Goal: Find specific page/section: Find specific page/section

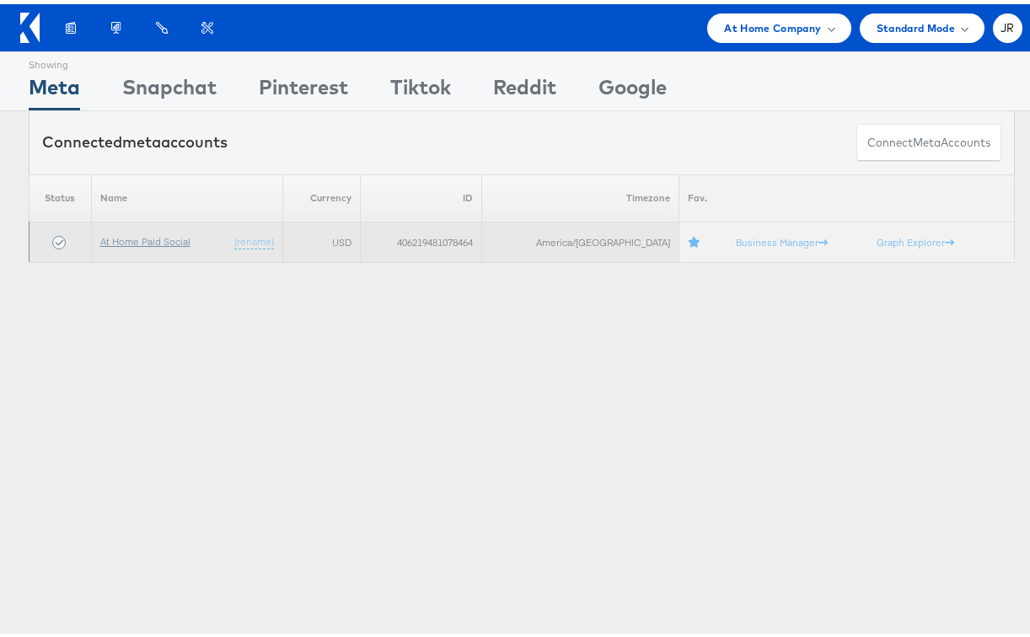
click at [150, 236] on link "At Home Paid Social" at bounding box center [145, 237] width 90 height 13
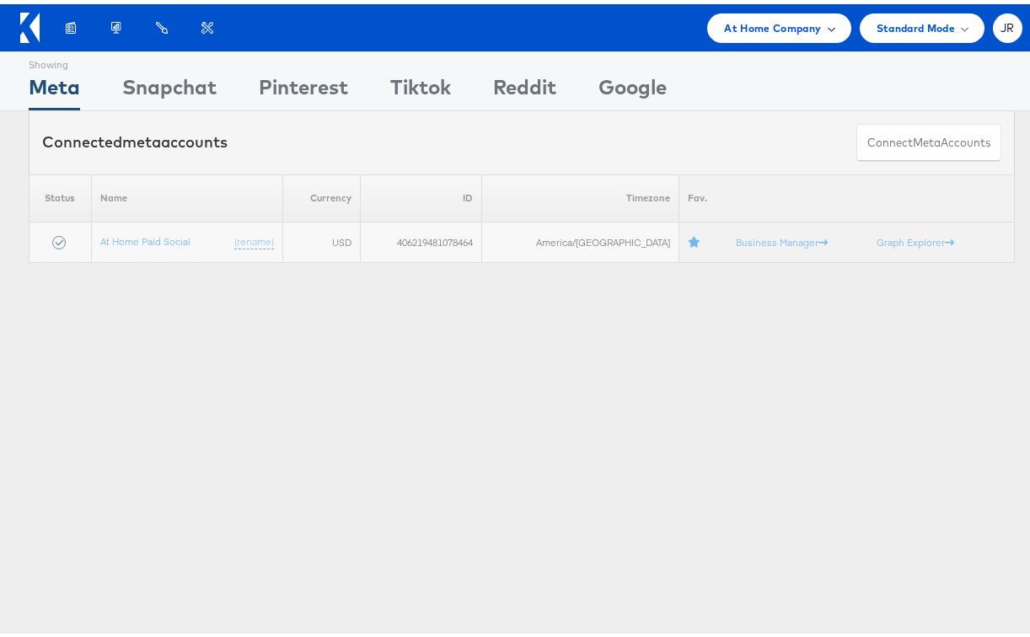
click at [752, 28] on span "At Home Company" at bounding box center [772, 24] width 97 height 18
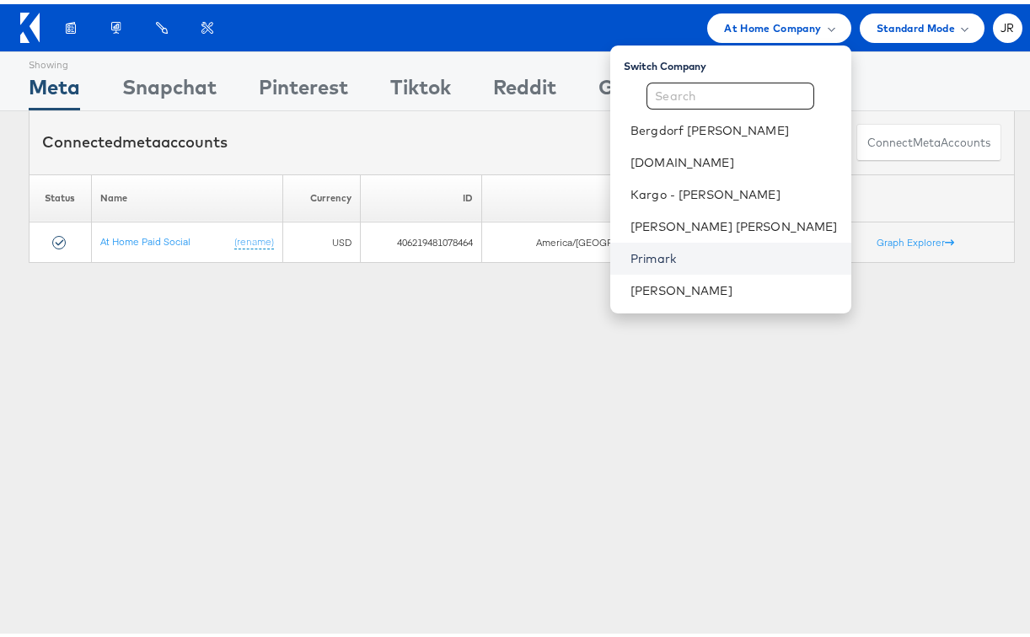
click at [744, 261] on link "Primark" at bounding box center [734, 254] width 207 height 17
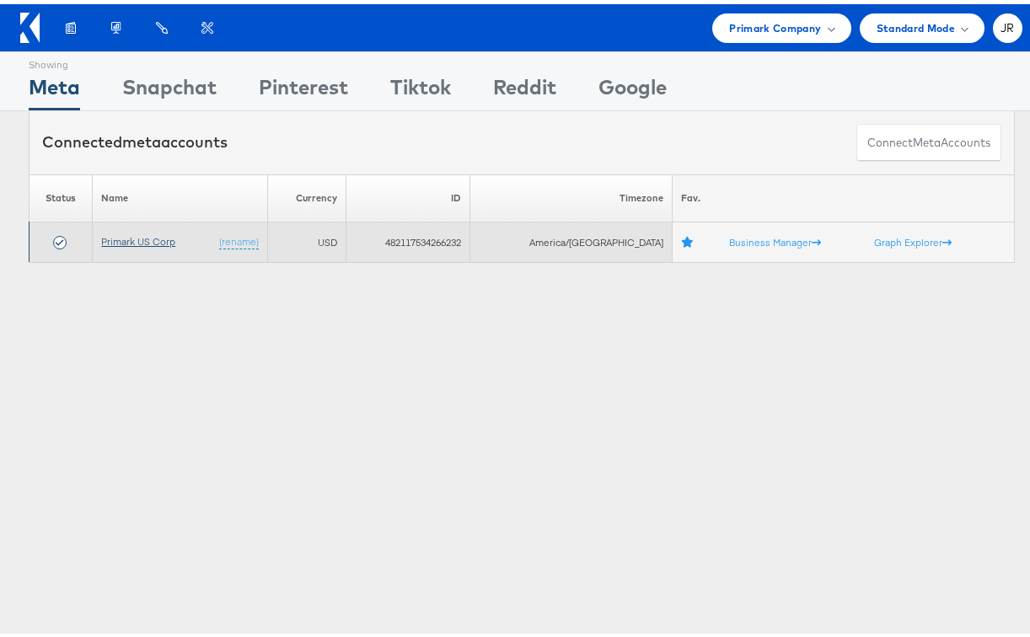
click at [159, 237] on link "Primark US Corp" at bounding box center [138, 237] width 74 height 13
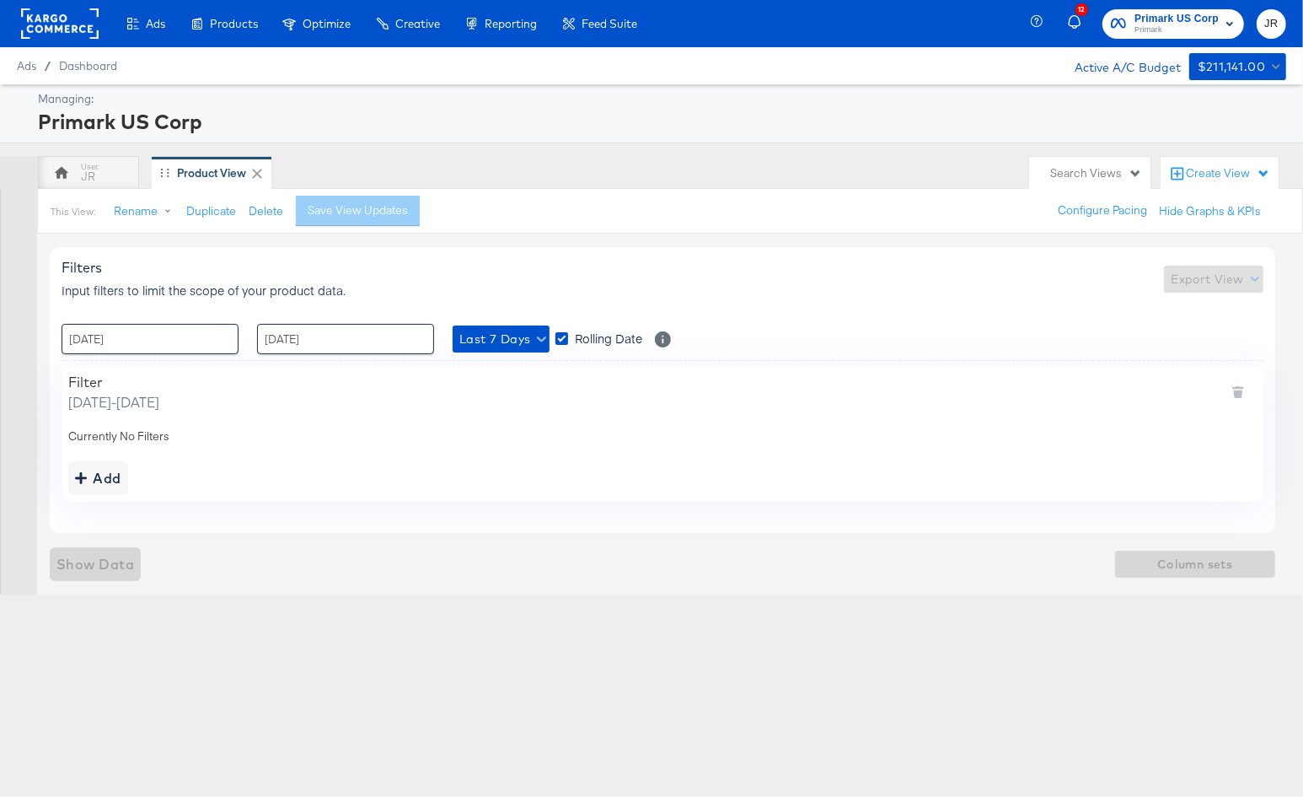
click at [0, 0] on div "Product Catalogs" at bounding box center [0, 0] width 0 height 0
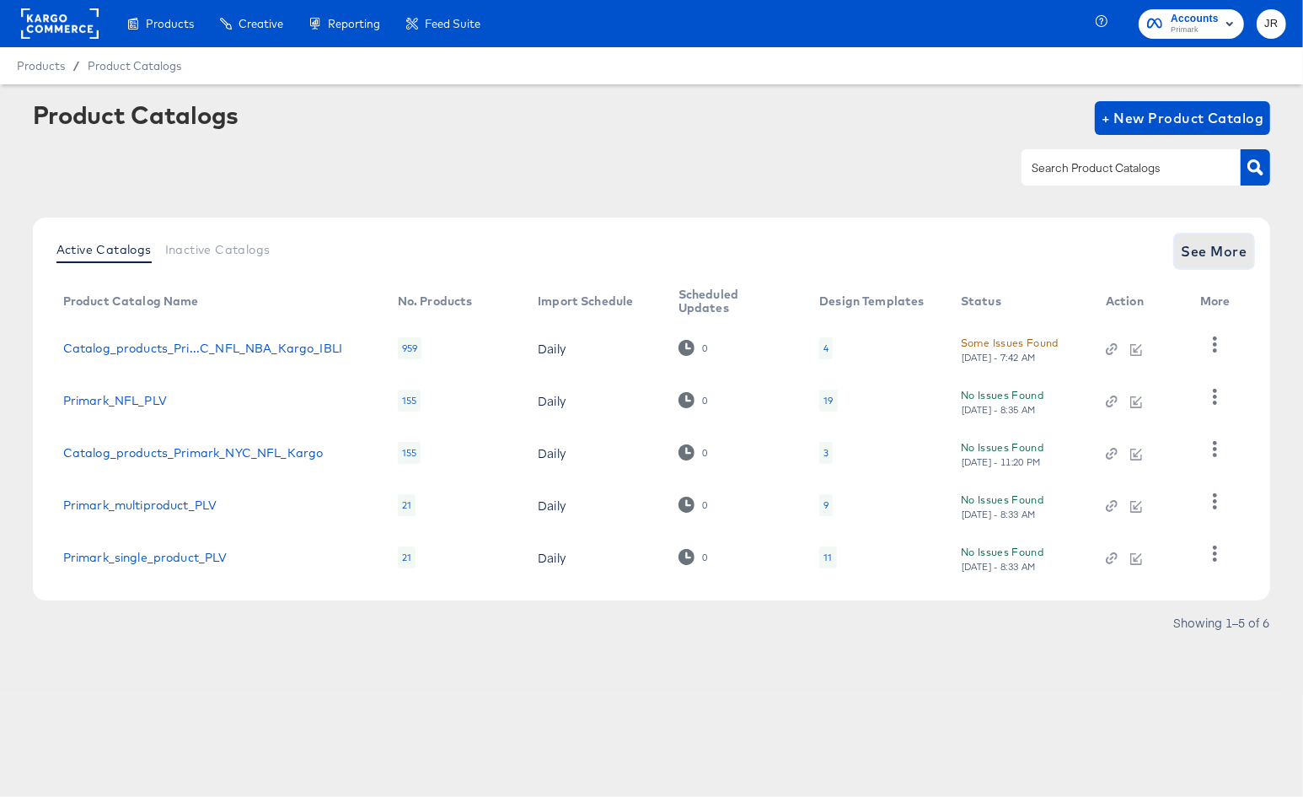
click at [1212, 248] on span "See More" at bounding box center [1215, 251] width 66 height 24
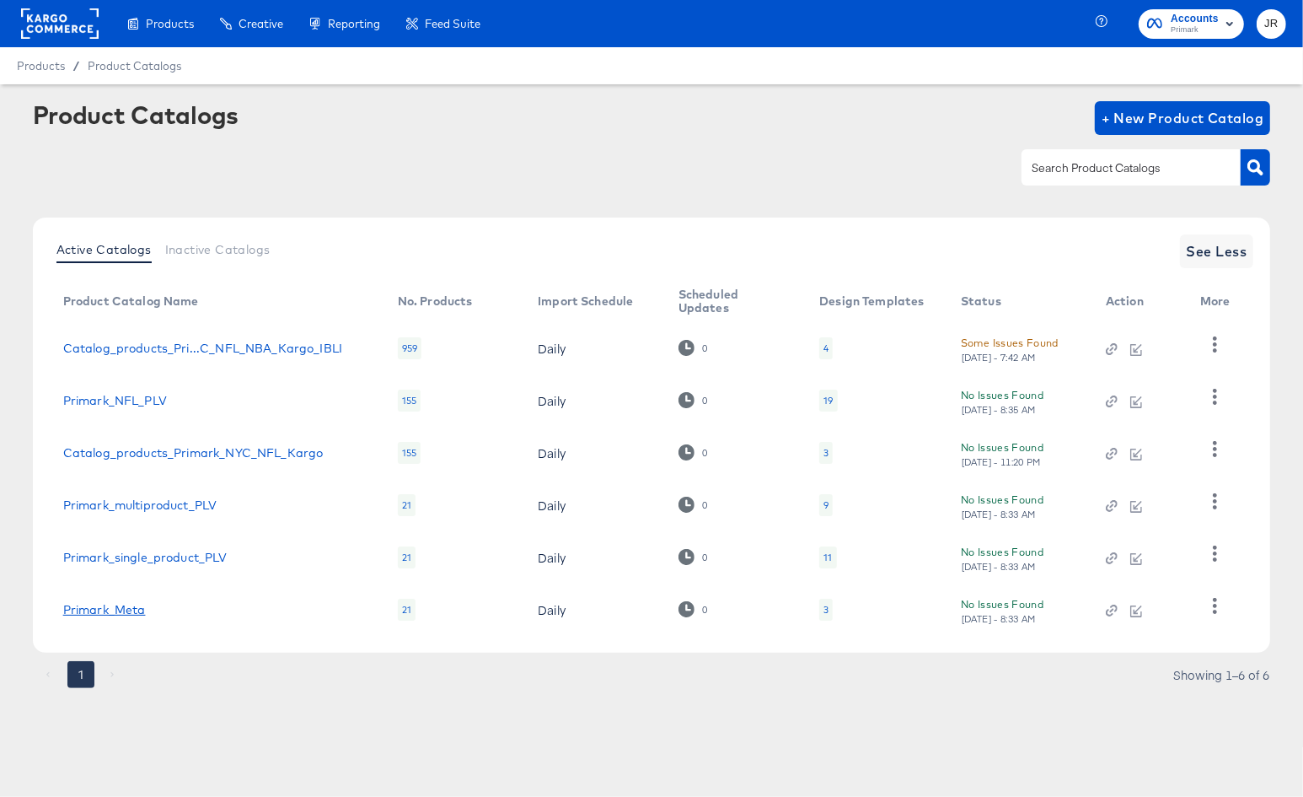
click at [125, 613] on link "Primark_Meta" at bounding box center [104, 609] width 83 height 13
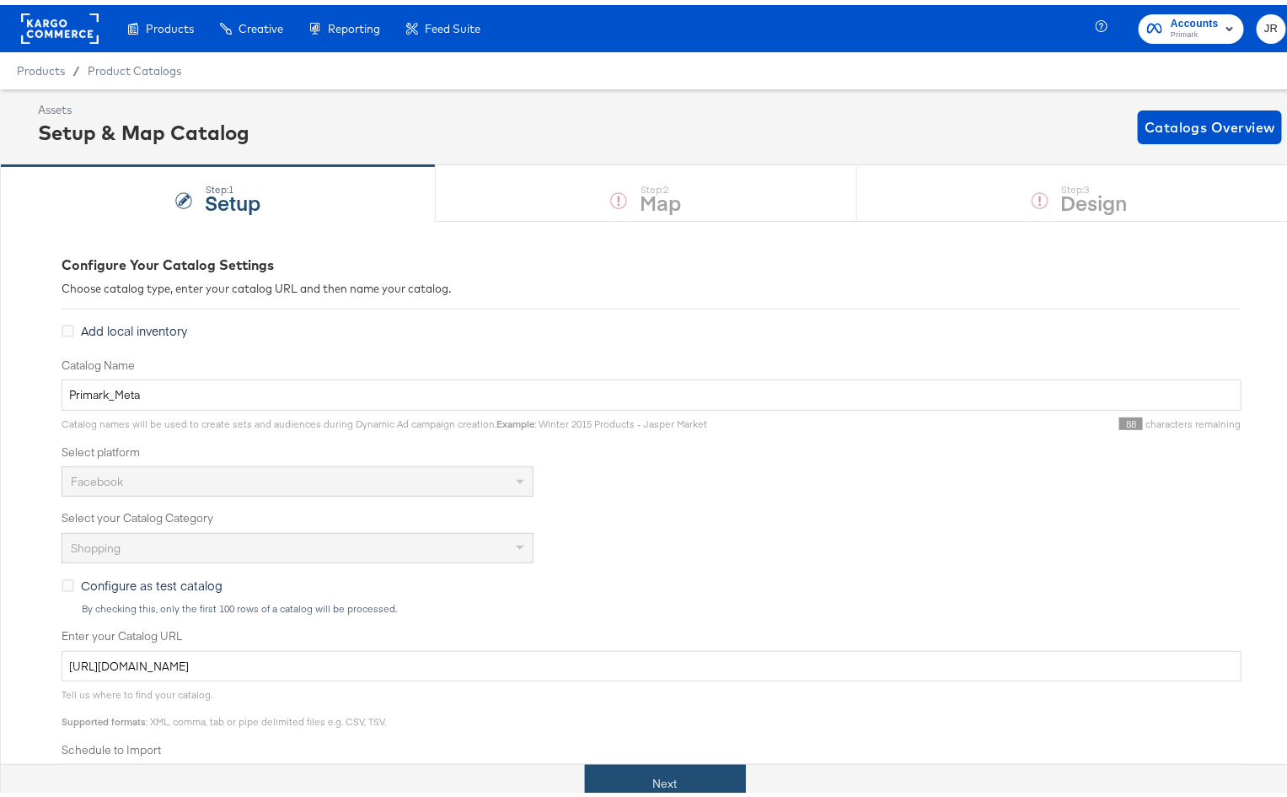
click at [675, 773] on button "Next" at bounding box center [665, 779] width 161 height 38
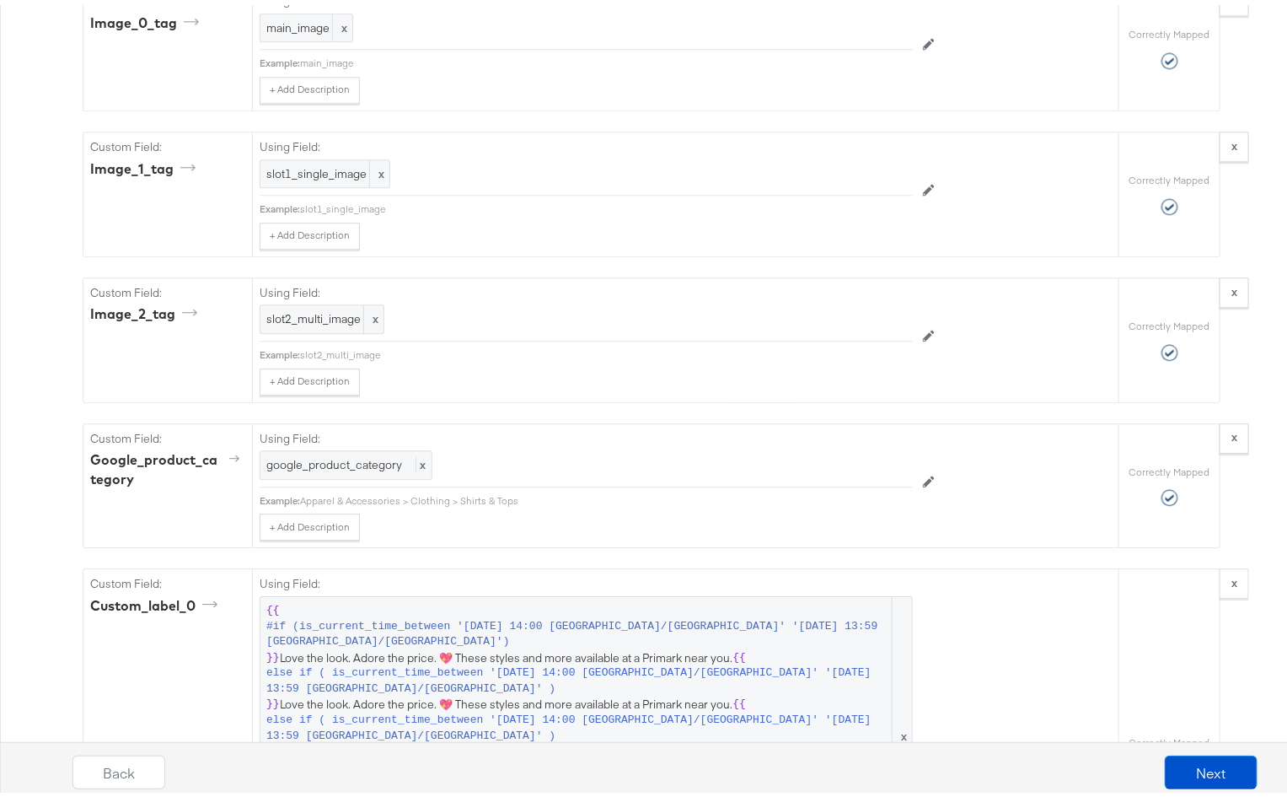
scroll to position [1710, 0]
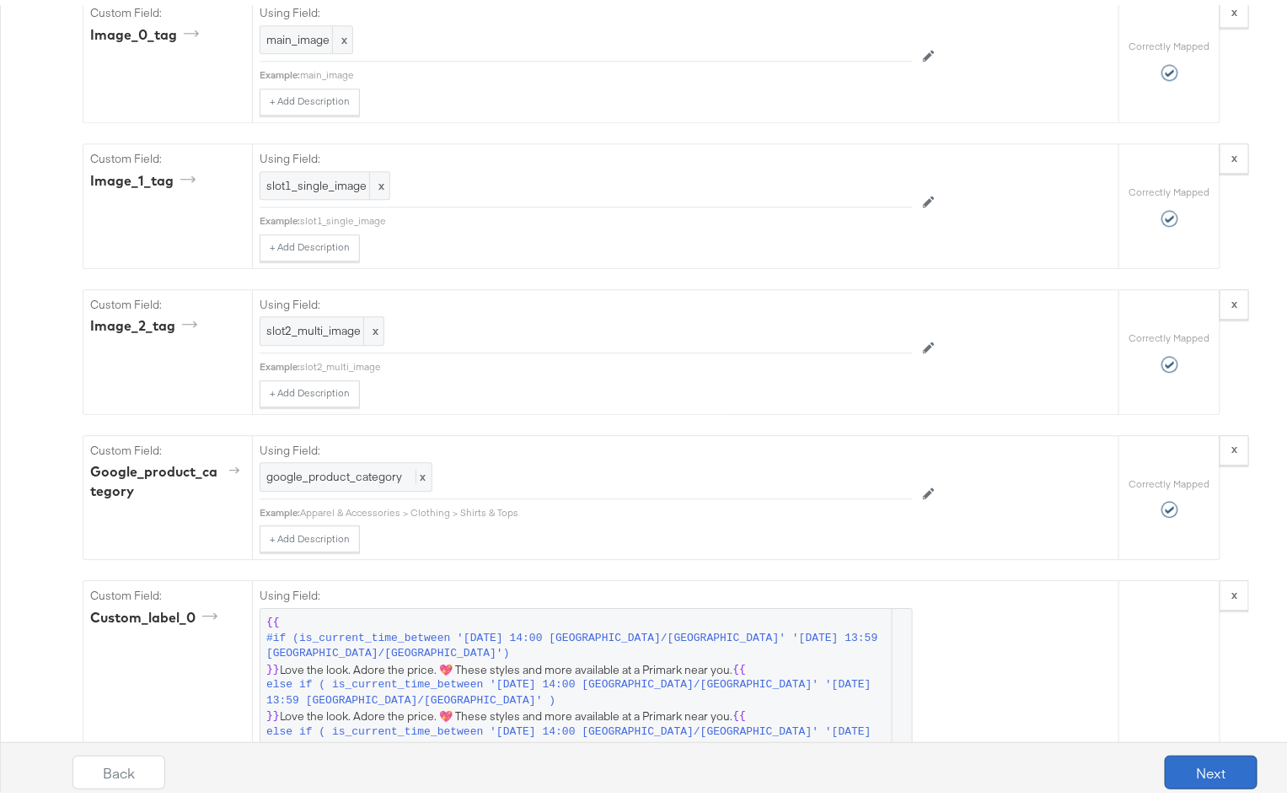
click at [1207, 772] on button "Next" at bounding box center [1211, 767] width 93 height 34
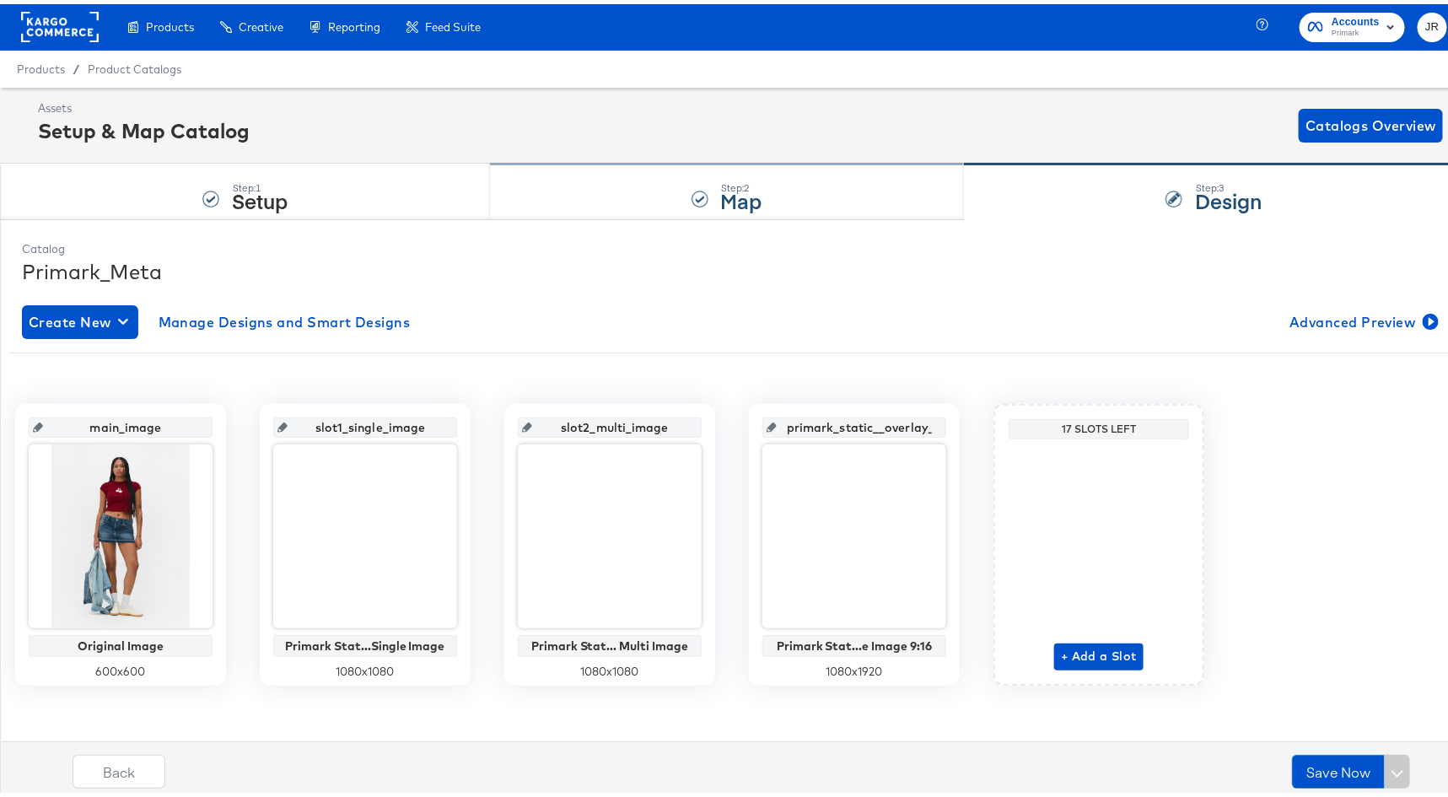
scroll to position [0, 0]
